Goal: Book appointment/travel/reservation

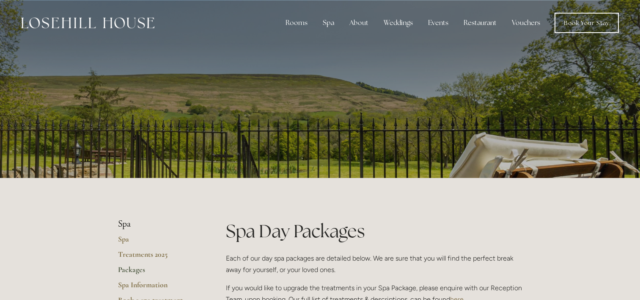
scroll to position [1005, 0]
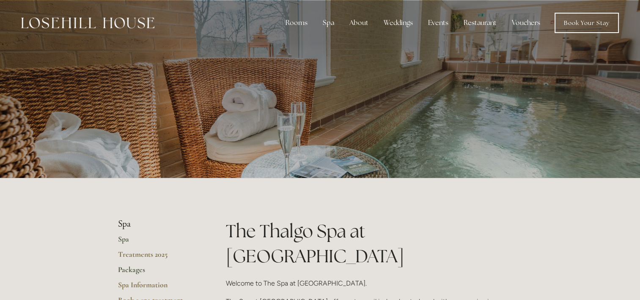
click at [135, 267] on link "Packages" at bounding box center [158, 271] width 81 height 15
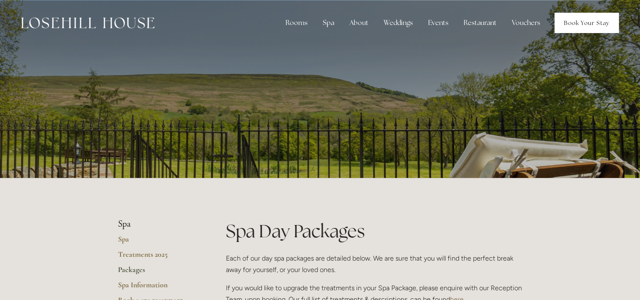
click at [576, 20] on link "Book Your Stay" at bounding box center [587, 23] width 64 height 20
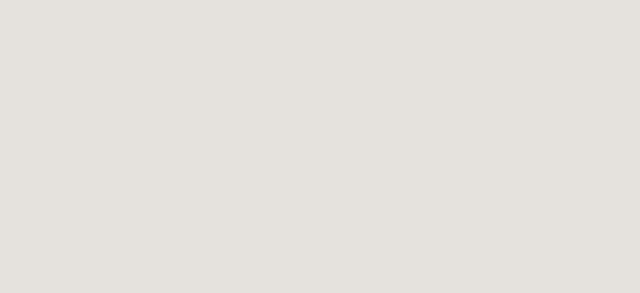
scroll to position [335, 0]
